Goal: Browse casually

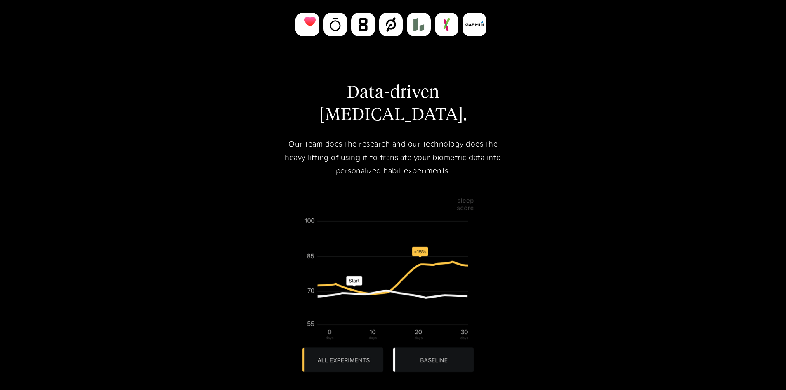
scroll to position [536, 0]
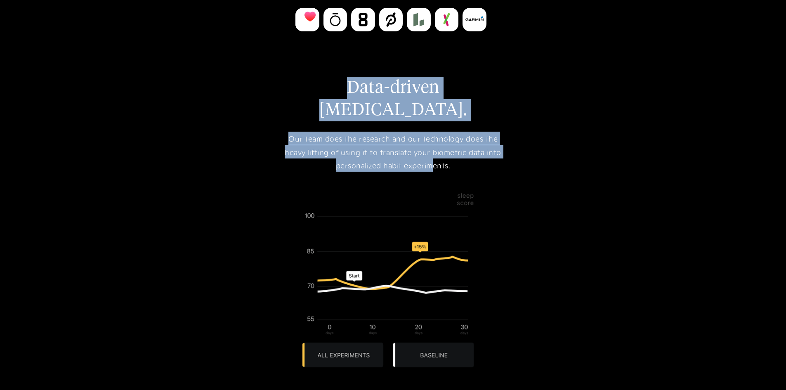
drag, startPoint x: 265, startPoint y: 95, endPoint x: 431, endPoint y: 145, distance: 173.1
click at [431, 145] on div "Follow what's inside. We're all different. You hold the data to maximize your h…" at bounding box center [393, 154] width 786 height 569
click at [353, 132] on div "Our team does the research and our technology does the heavy lifting of using i…" at bounding box center [393, 152] width 231 height 40
click at [339, 105] on div "Follow what's inside. We're all different. You hold the data to maximize your h…" at bounding box center [393, 156] width 231 height 444
click at [299, 184] on img at bounding box center [393, 280] width 196 height 196
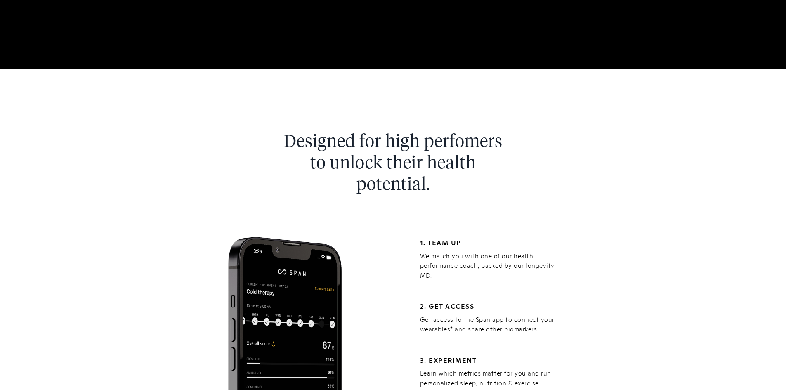
scroll to position [907, 0]
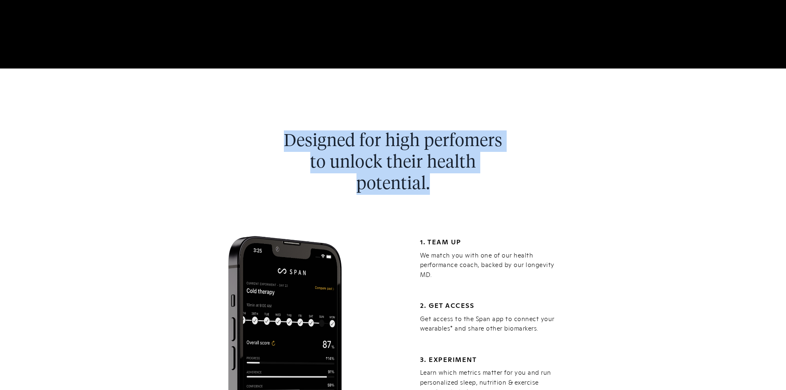
drag, startPoint x: 314, startPoint y: 123, endPoint x: 433, endPoint y: 169, distance: 127.0
click at [433, 169] on div "Designed for high perfomers to unlock their health potential. 1. team up We mat…" at bounding box center [392, 332] width 371 height 409
click at [433, 169] on h2 "Designed for high perfomers to unlock their health potential." at bounding box center [393, 162] width 231 height 64
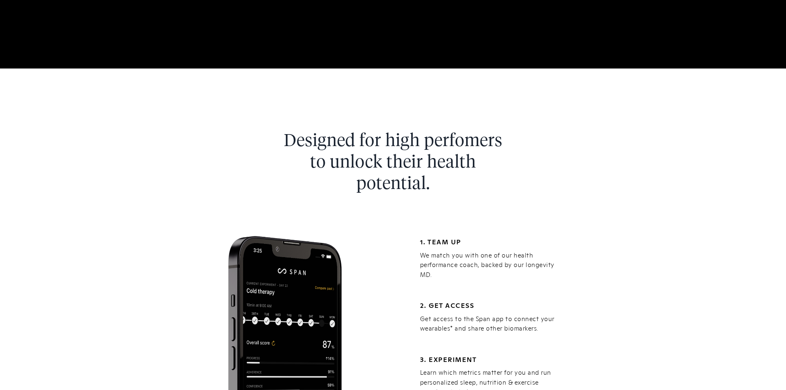
click at [299, 155] on h2 "Designed for high perfomers to unlock their health potential." at bounding box center [393, 162] width 231 height 64
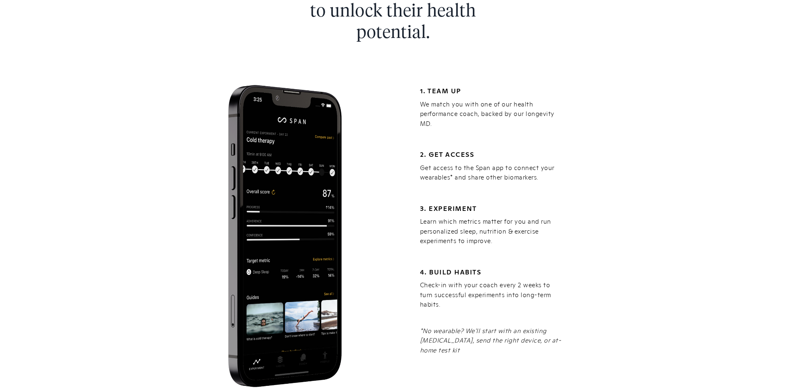
scroll to position [1072, 0]
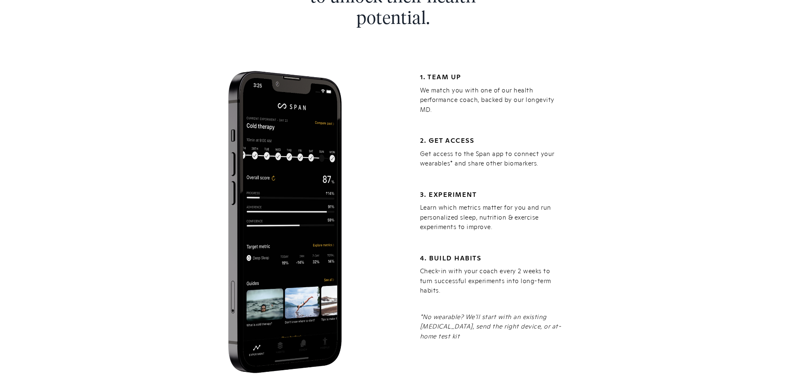
drag, startPoint x: 260, startPoint y: 150, endPoint x: 209, endPoint y: 172, distance: 55.1
click at [209, 172] on div at bounding box center [300, 211] width 186 height 322
click at [429, 191] on div "3. Experiment Learn which metrics matter for you and run personalized sleep, nu…" at bounding box center [492, 211] width 144 height 41
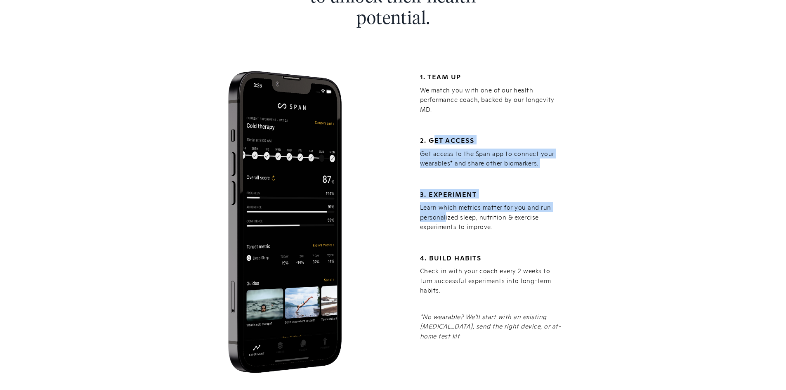
drag, startPoint x: 435, startPoint y: 107, endPoint x: 449, endPoint y: 229, distance: 122.8
click at [445, 203] on div "1. team up We match you with one of our health performance coach, backed by our…" at bounding box center [492, 211] width 144 height 322
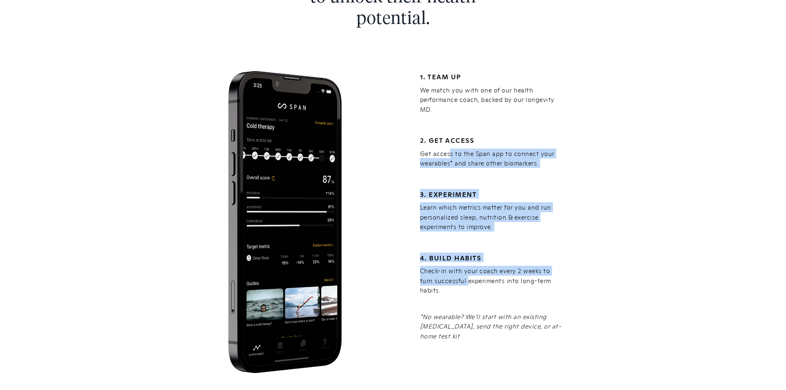
drag, startPoint x: 447, startPoint y: 113, endPoint x: 453, endPoint y: 247, distance: 133.3
click at [453, 247] on div "1. team up We match you with one of our health performance coach, backed by our…" at bounding box center [492, 211] width 144 height 322
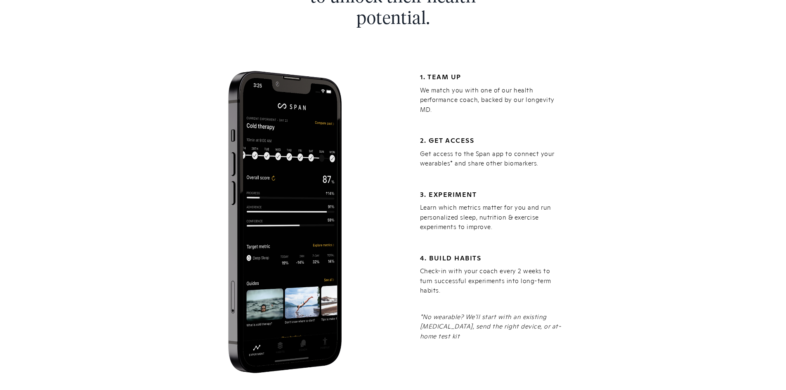
drag, startPoint x: 430, startPoint y: 273, endPoint x: 607, endPoint y: 304, distance: 179.4
click at [607, 304] on div "Designed for high perfomers to unlock their health potential. 1. team up We mat…" at bounding box center [393, 162] width 786 height 517
drag, startPoint x: 572, startPoint y: 285, endPoint x: 414, endPoint y: 274, distance: 157.9
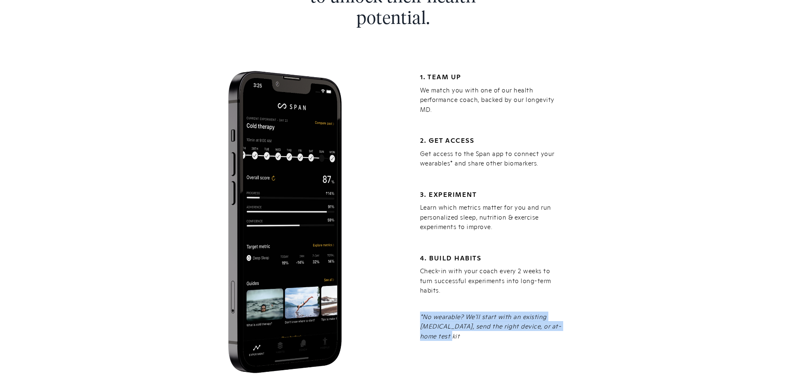
click at [414, 274] on div "1. team up We match you with one of our health performance coach, backed by our…" at bounding box center [486, 211] width 186 height 322
click at [410, 279] on div "1. team up We match you with one of our health performance coach, backed by our…" at bounding box center [486, 211] width 186 height 322
drag, startPoint x: 414, startPoint y: 276, endPoint x: 570, endPoint y: 290, distance: 156.9
click at [570, 290] on div "1. team up We match you with one of our health performance coach, backed by our…" at bounding box center [486, 211] width 186 height 322
click at [401, 231] on div "1. team up We match you with one of our health performance coach, backed by our…" at bounding box center [486, 211] width 186 height 322
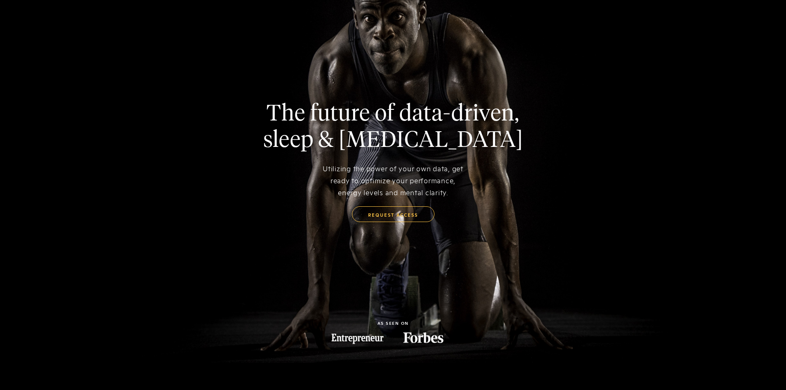
scroll to position [0, 0]
